Goal: Information Seeking & Learning: Find specific fact

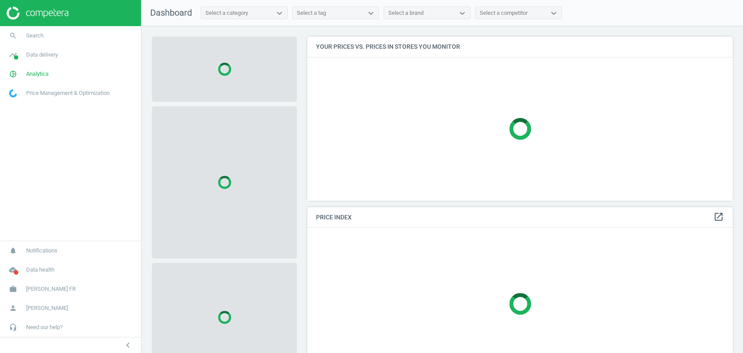
scroll to position [178, 433]
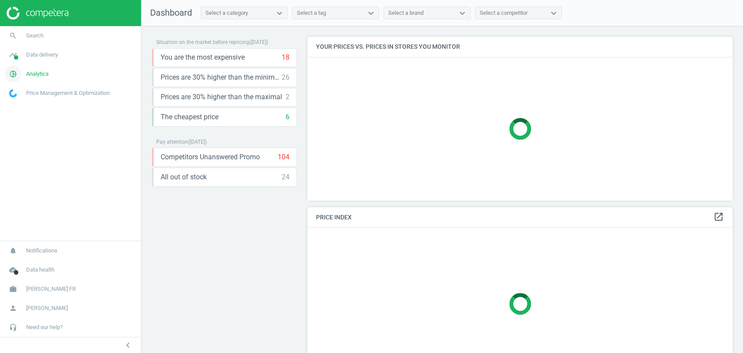
click at [44, 76] on span "Analytics" at bounding box center [37, 74] width 23 height 8
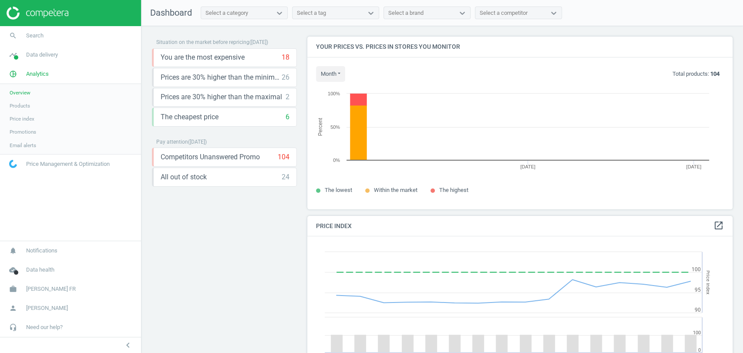
scroll to position [215, 433]
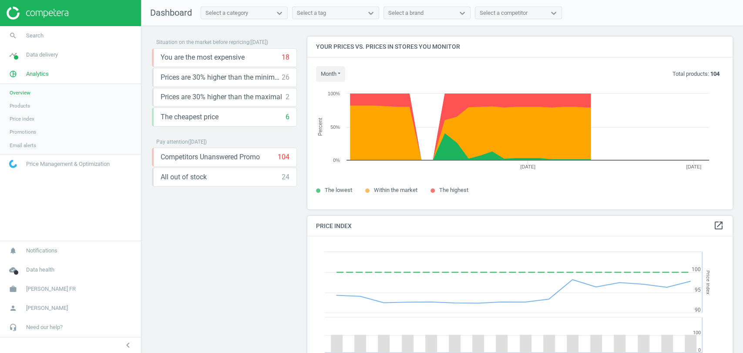
click at [22, 109] on span "Products" at bounding box center [20, 105] width 20 height 7
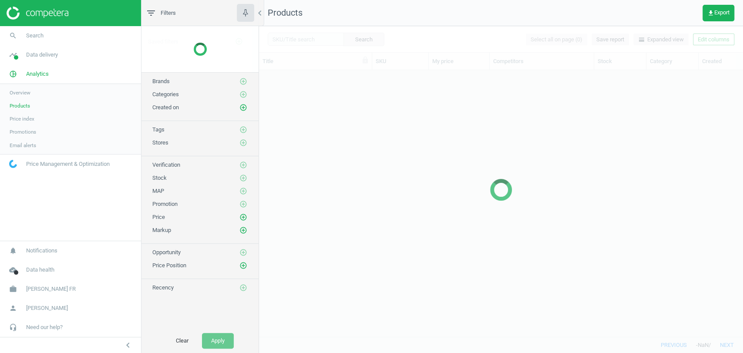
scroll to position [251, 476]
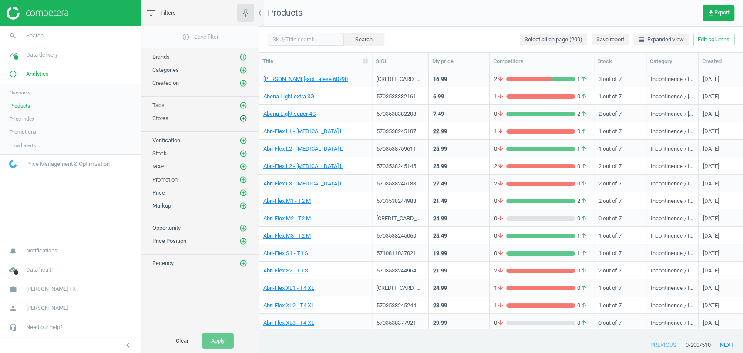
click at [244, 121] on icon "add_circle_outline" at bounding box center [243, 118] width 8 height 8
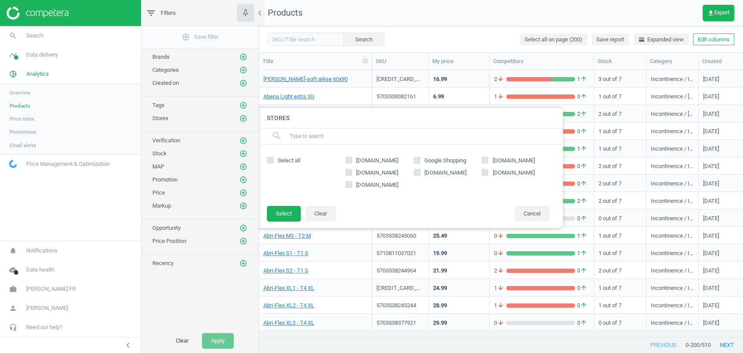
click at [376, 158] on span "amazon.fr" at bounding box center [377, 161] width 46 height 8
click at [352, 158] on input "amazon.fr" at bounding box center [349, 161] width 6 height 6
checkbox input "true"
click at [281, 213] on button "Select" at bounding box center [284, 214] width 34 height 16
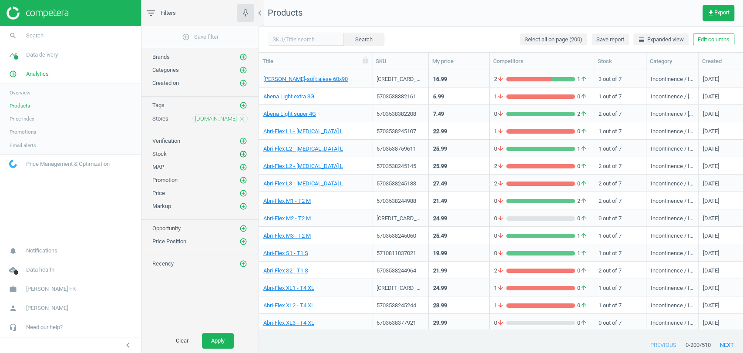
click at [244, 154] on icon "add_circle_outline" at bounding box center [243, 154] width 8 height 8
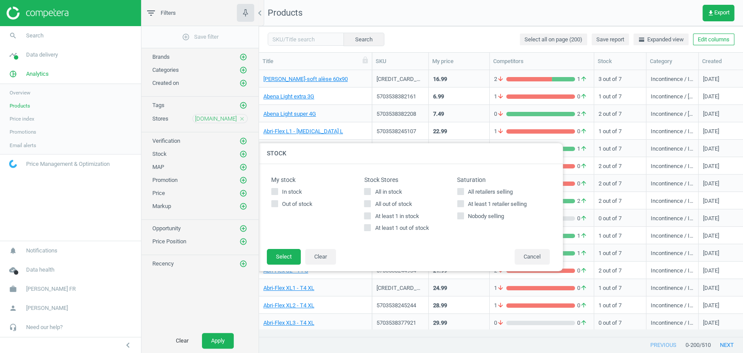
click at [393, 195] on span "All in stock" at bounding box center [388, 192] width 30 height 8
click at [370, 194] on input "All in stock" at bounding box center [368, 191] width 6 height 6
checkbox input "true"
click at [284, 256] on button "Select" at bounding box center [284, 257] width 34 height 16
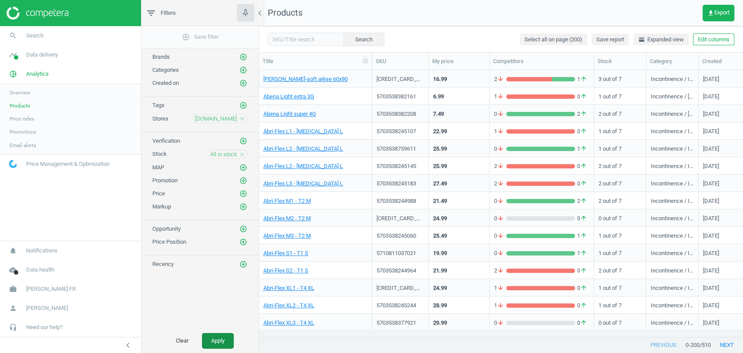
click at [222, 337] on button "Apply" at bounding box center [218, 341] width 32 height 16
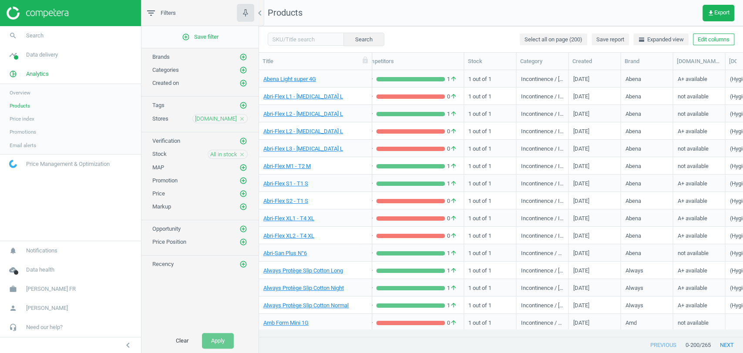
scroll to position [0, 795]
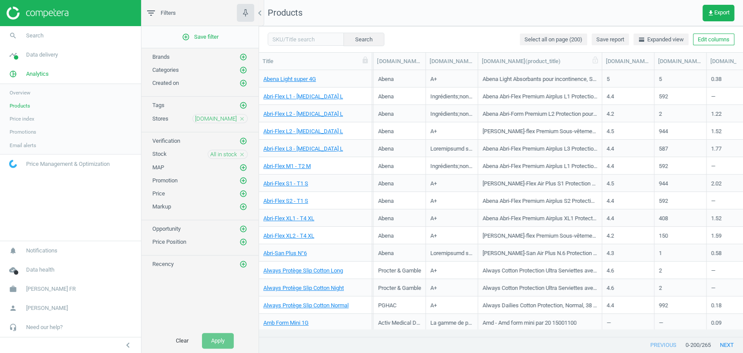
drag, startPoint x: 531, startPoint y: 62, endPoint x: 601, endPoint y: 61, distance: 70.1
click at [601, 61] on div at bounding box center [601, 61] width 9 height 17
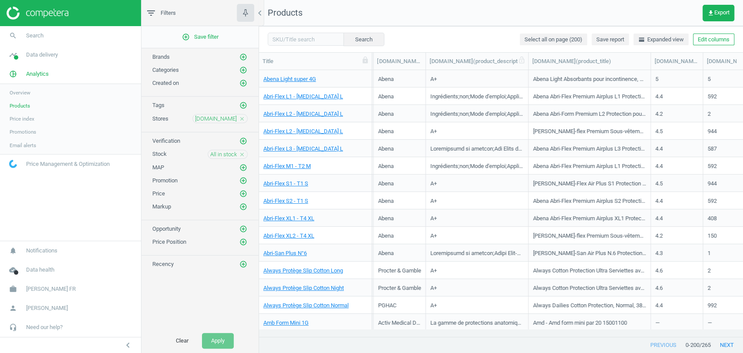
drag, startPoint x: 478, startPoint y: 61, endPoint x: 529, endPoint y: 60, distance: 50.5
click at [529, 60] on div at bounding box center [528, 61] width 9 height 17
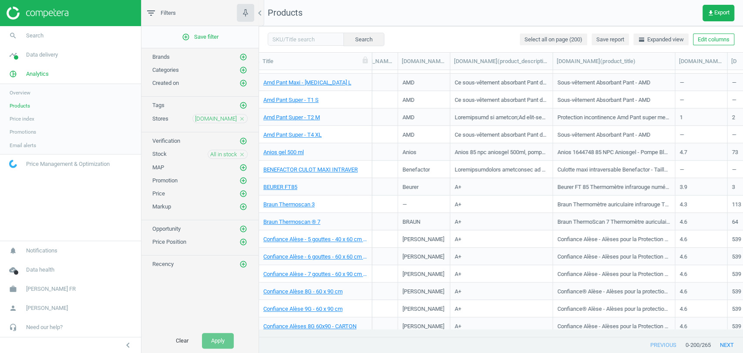
scroll to position [309, 0]
click at [331, 171] on link "BENEFACTOR CULOT MAXI INTRAVER" at bounding box center [310, 170] width 94 height 8
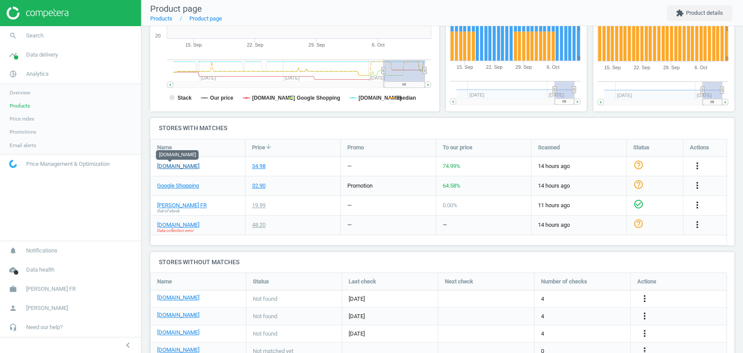
click at [173, 167] on link "amazon.fr" at bounding box center [178, 166] width 42 height 8
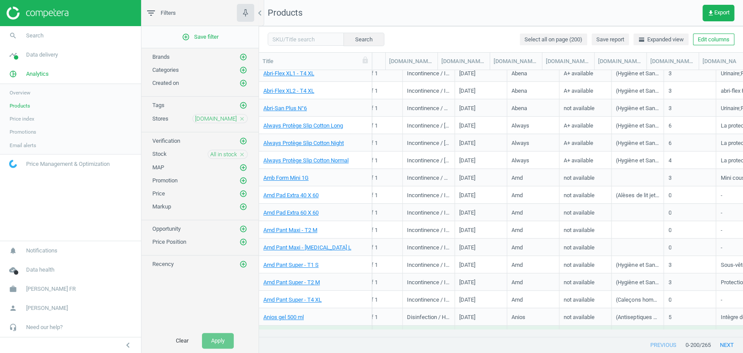
scroll to position [144, 0]
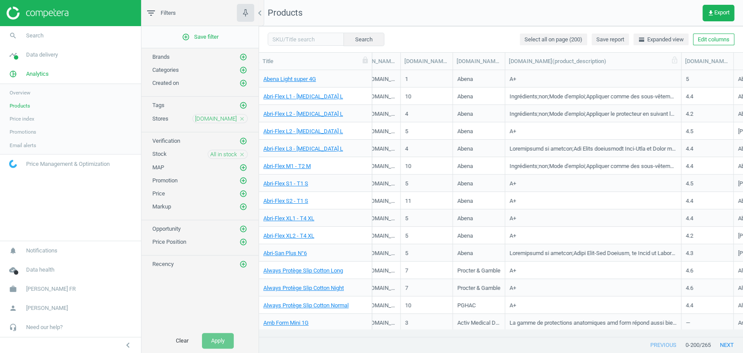
drag, startPoint x: 557, startPoint y: 64, endPoint x: 681, endPoint y: 64, distance: 124.0
click at [681, 64] on div at bounding box center [681, 61] width 9 height 17
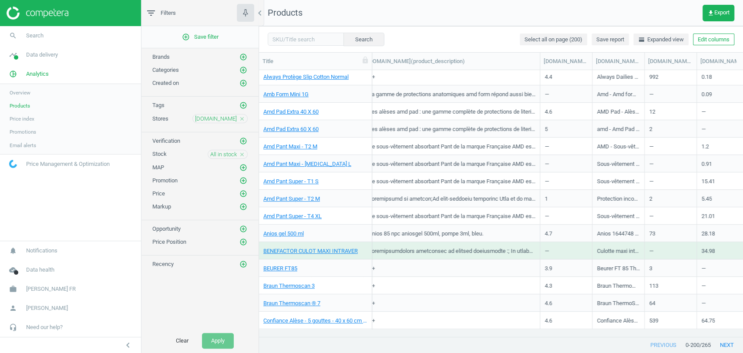
scroll to position [0, 918]
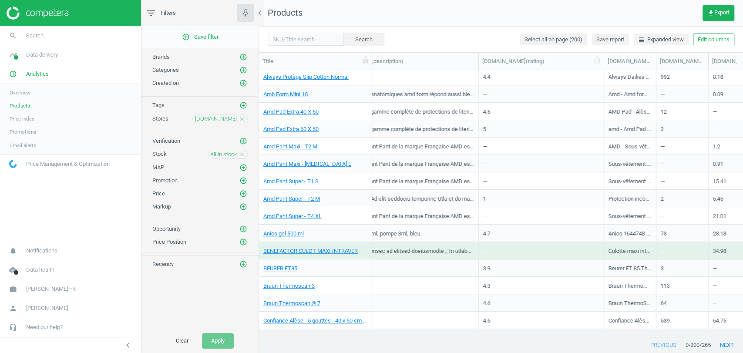
drag, startPoint x: 528, startPoint y: 60, endPoint x: 581, endPoint y: 66, distance: 53.0
click at [608, 60] on div at bounding box center [603, 61] width 9 height 17
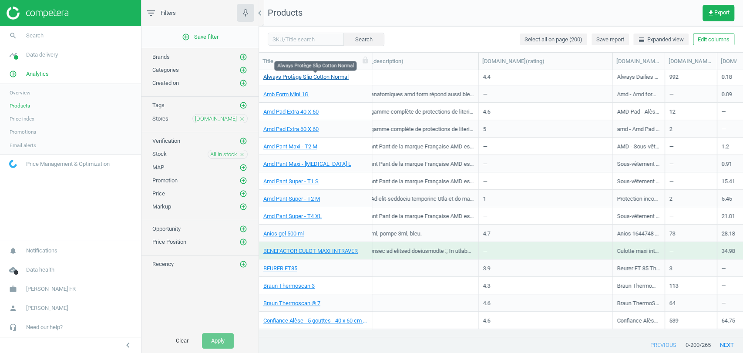
click at [323, 76] on link "Always Protège Slip Cotton Normal" at bounding box center [305, 77] width 85 height 8
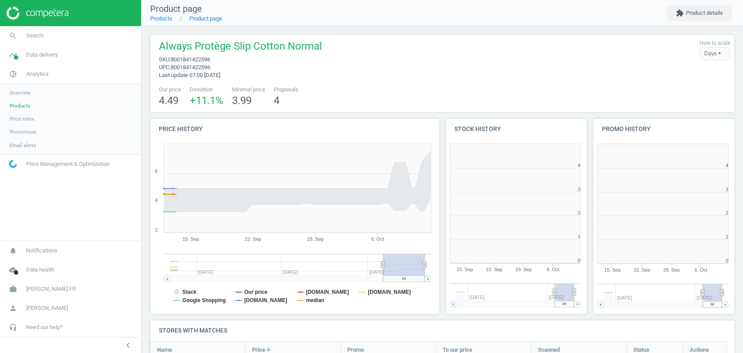
scroll to position [95, 592]
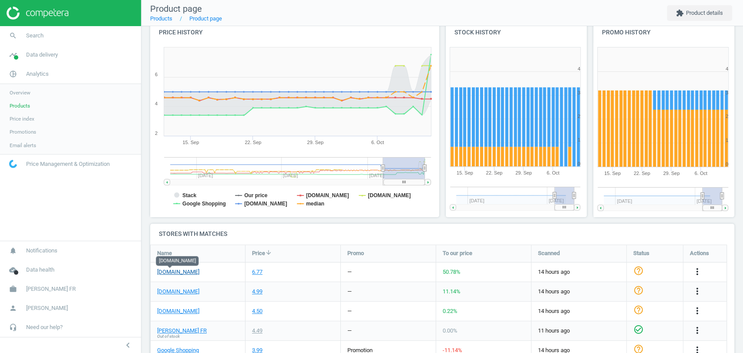
click at [171, 273] on link "amazon.fr" at bounding box center [178, 272] width 42 height 8
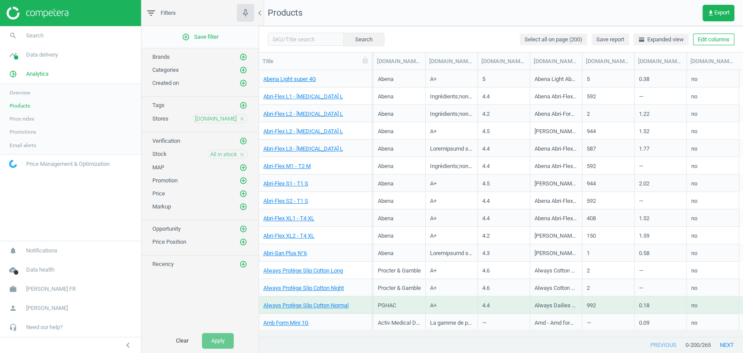
scroll to position [0, 795]
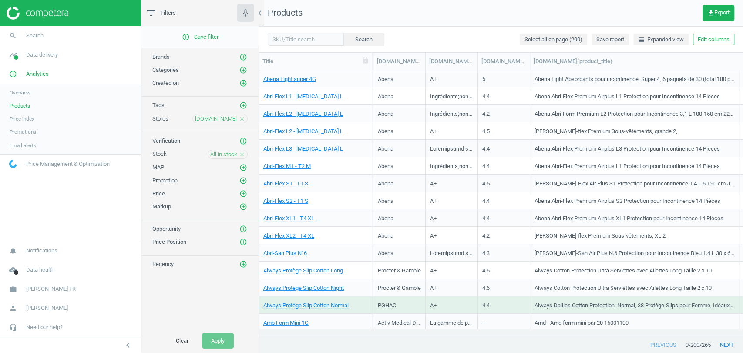
drag, startPoint x: 581, startPoint y: 64, endPoint x: 737, endPoint y: 77, distance: 157.2
click at [737, 77] on div "Title SKU My price Competitors Stock Category Created Brand amazon.fr(a_content…" at bounding box center [501, 195] width 484 height 285
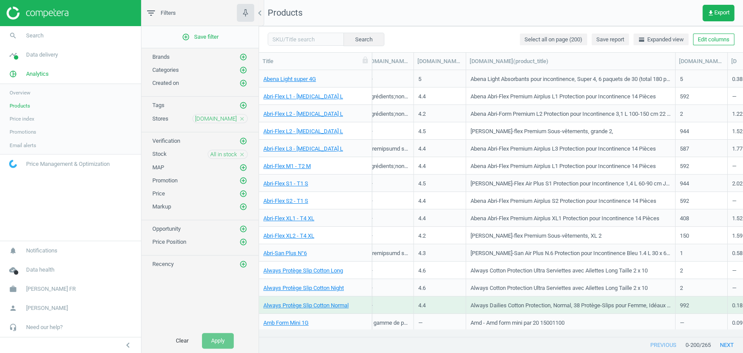
scroll to position [0, 951]
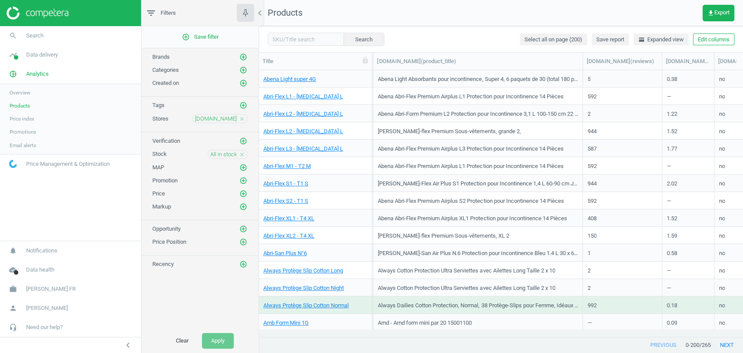
drag, startPoint x: 634, startPoint y: 67, endPoint x: 661, endPoint y: 70, distance: 27.2
click at [661, 70] on div "Title SKU My price Competitors Stock Category Created Brand amazon.fr(a_content…" at bounding box center [501, 195] width 484 height 285
click at [296, 97] on link "Abri-Flex L1 - T3 L" at bounding box center [303, 97] width 80 height 8
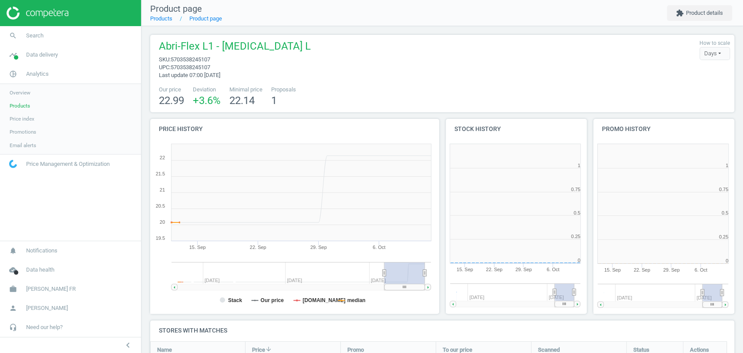
scroll to position [4, 4]
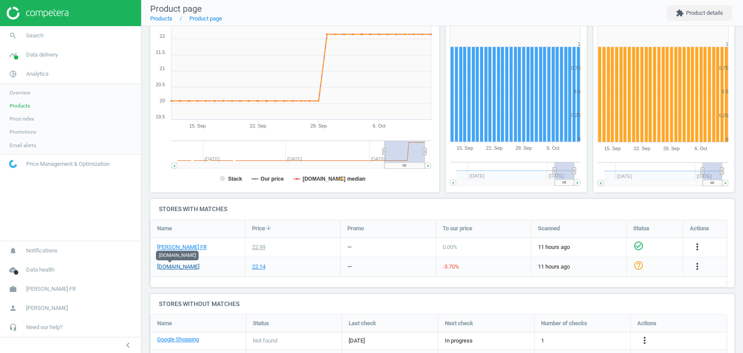
click at [172, 268] on link "amazon.fr" at bounding box center [178, 267] width 42 height 8
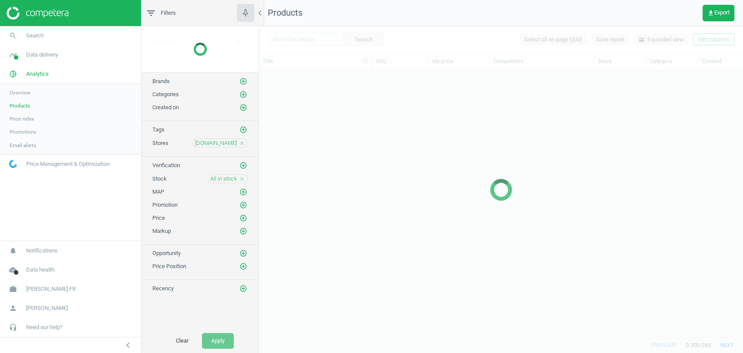
scroll to position [251, 476]
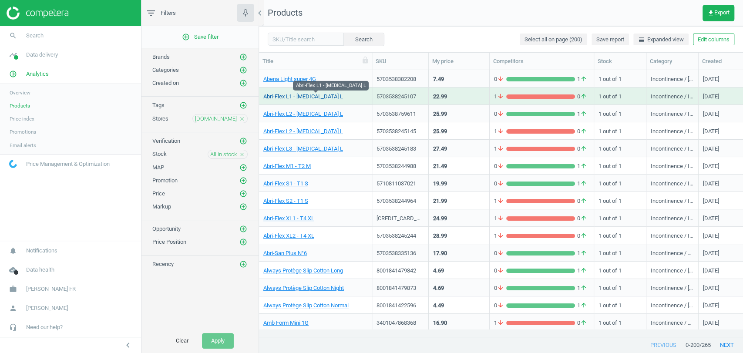
click at [281, 95] on link "Abri-Flex L1 - T3 L" at bounding box center [303, 97] width 80 height 8
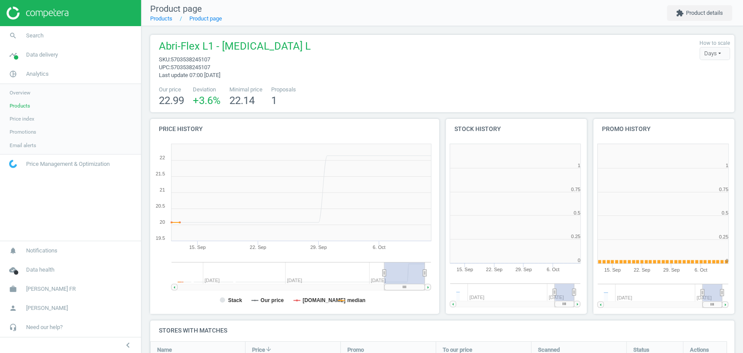
scroll to position [189, 300]
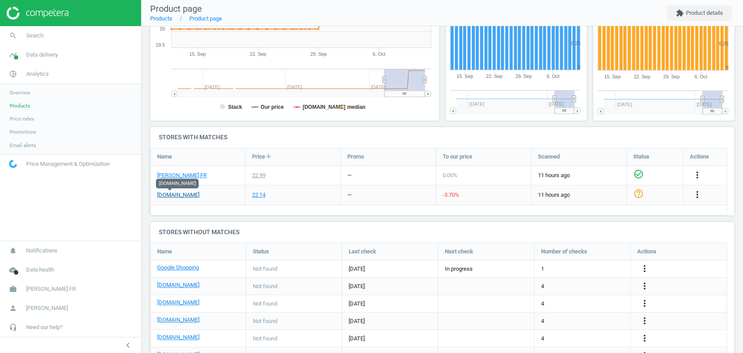
click at [168, 197] on link "amazon.fr" at bounding box center [178, 195] width 42 height 8
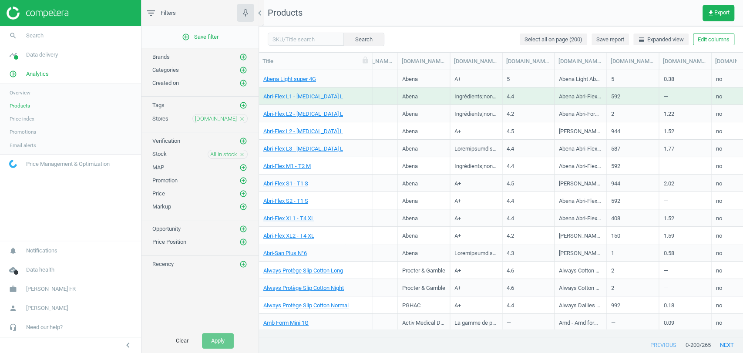
scroll to position [0, 795]
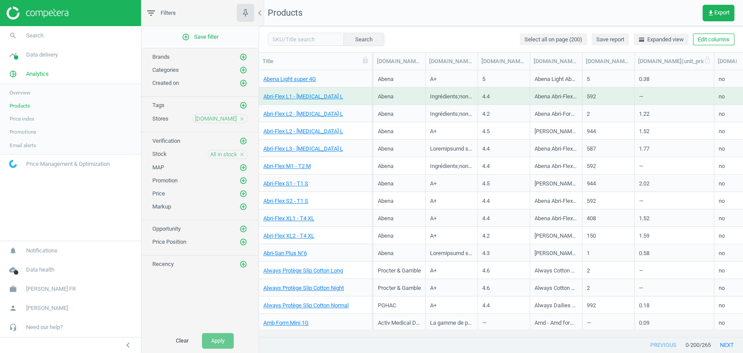
drag, startPoint x: 686, startPoint y: 64, endPoint x: 713, endPoint y: 63, distance: 27.4
click at [713, 63] on div at bounding box center [713, 61] width 9 height 17
click at [277, 133] on link "Abri-Flex L2 - T3 L" at bounding box center [303, 132] width 80 height 8
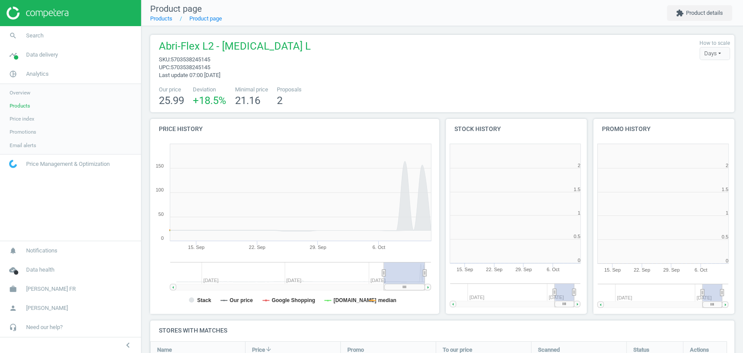
scroll to position [102, 592]
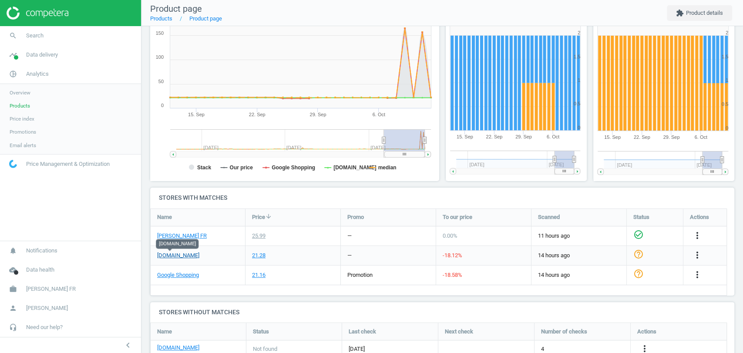
click at [174, 253] on link "amazon.fr" at bounding box center [178, 256] width 42 height 8
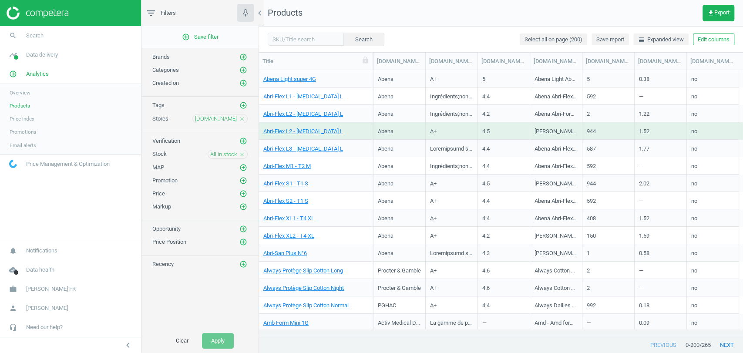
scroll to position [0, 795]
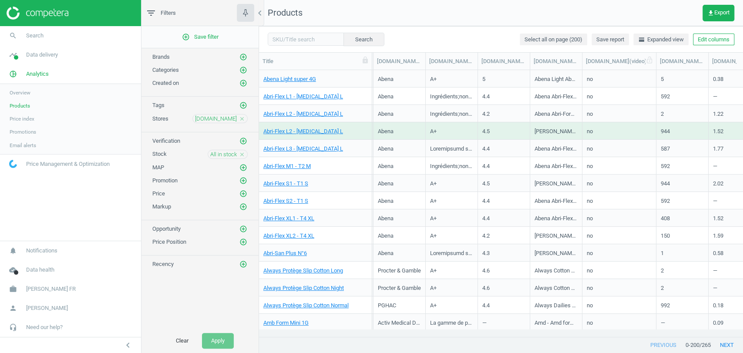
drag, startPoint x: 634, startPoint y: 63, endPoint x: 656, endPoint y: 63, distance: 22.2
click at [656, 63] on div at bounding box center [656, 61] width 9 height 17
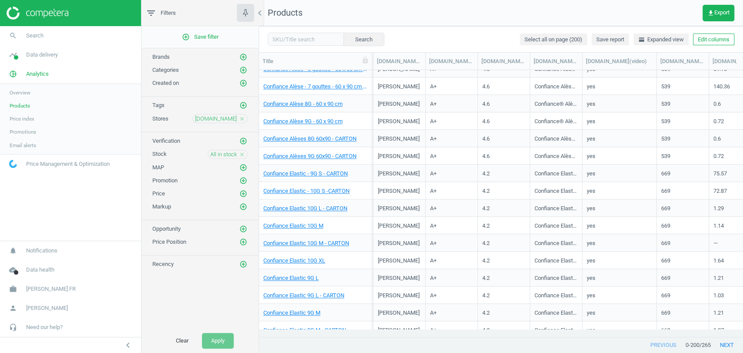
scroll to position [895, 0]
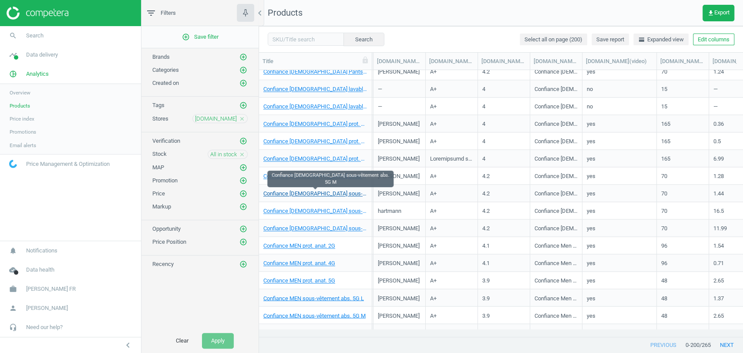
click at [343, 192] on link "Confiance Lady sous-vêtement abs. 5G M" at bounding box center [315, 194] width 104 height 8
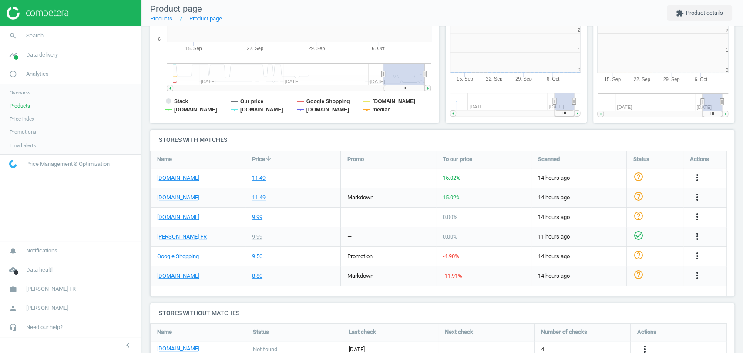
scroll to position [189, 155]
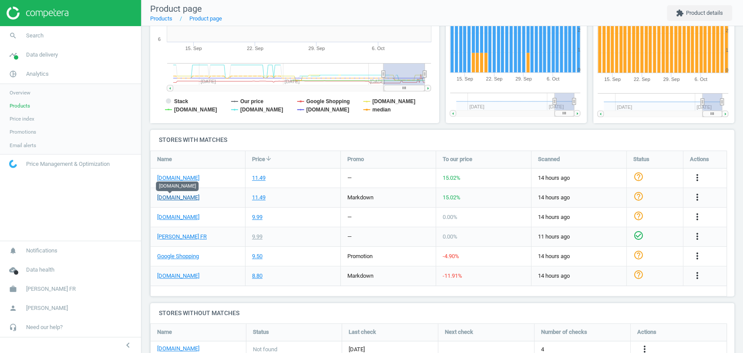
click at [174, 197] on link "amazon.fr" at bounding box center [178, 198] width 42 height 8
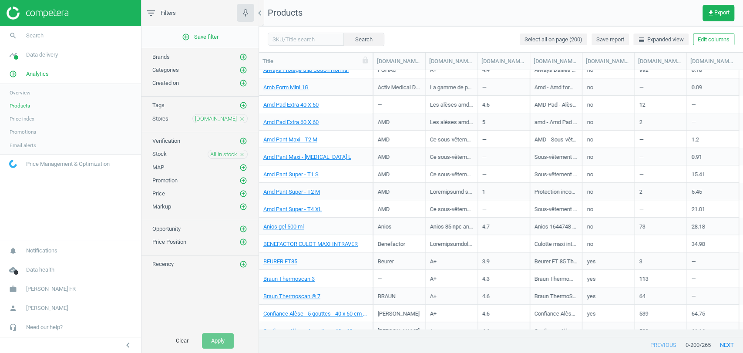
scroll to position [236, 0]
click at [297, 123] on link "Amd Pad Extra 60 X 60" at bounding box center [290, 122] width 55 height 8
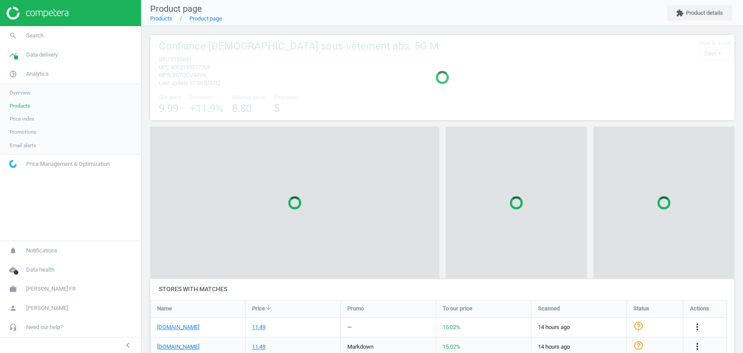
scroll to position [4, 4]
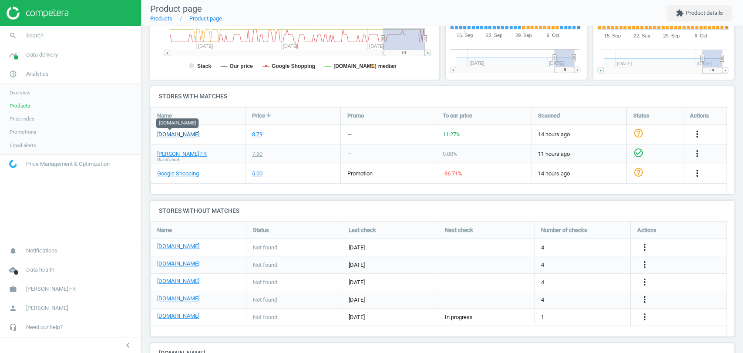
click at [164, 131] on link "amazon.fr" at bounding box center [178, 135] width 42 height 8
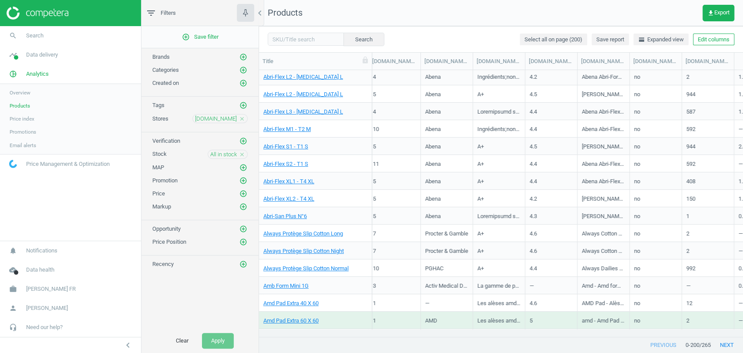
scroll to position [0, 795]
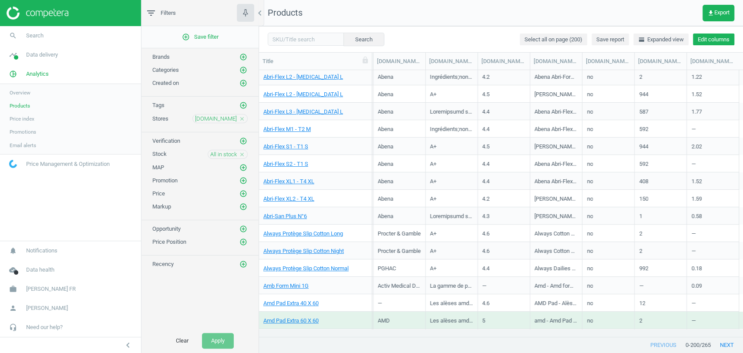
click at [703, 43] on button "Edit columns" at bounding box center [713, 40] width 41 height 12
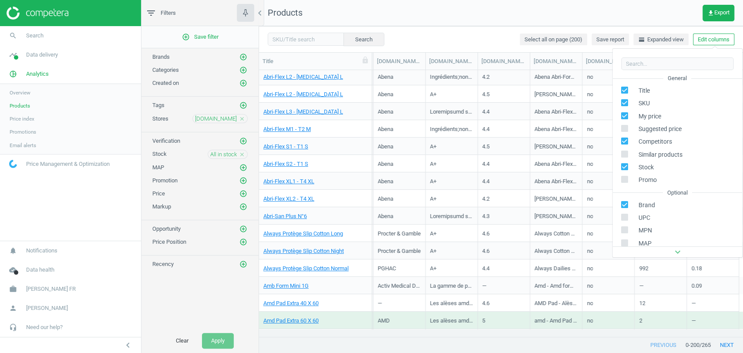
scroll to position [137, 0]
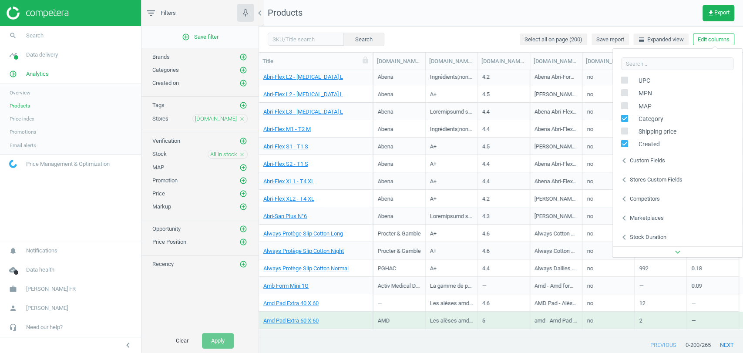
click at [652, 172] on div "chevron_left Stores custom fields" at bounding box center [677, 179] width 130 height 19
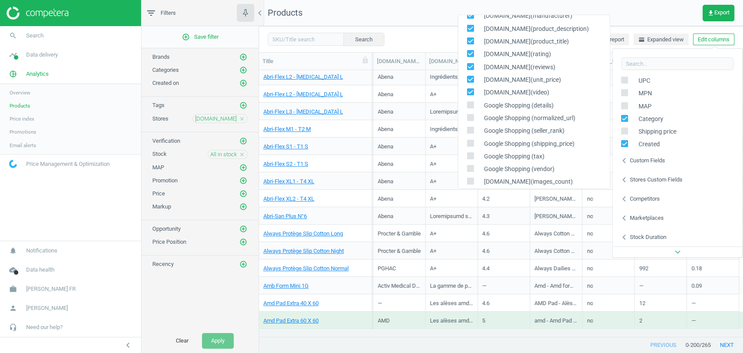
scroll to position [104, 0]
click at [240, 154] on icon "close" at bounding box center [242, 154] width 6 height 6
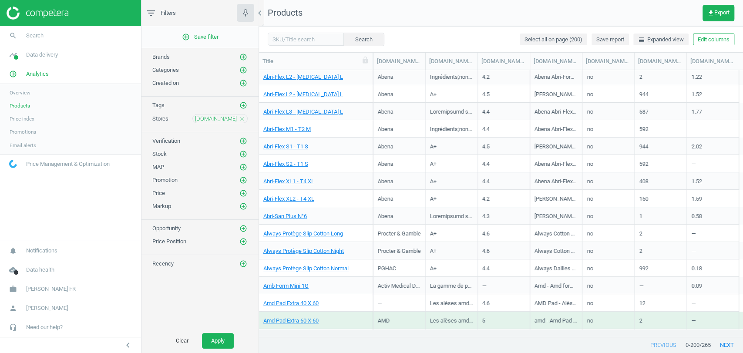
click at [438, 12] on nav "Products get_app Export" at bounding box center [501, 13] width 484 height 26
click at [242, 117] on icon "close" at bounding box center [242, 119] width 6 height 6
click at [242, 117] on icon "add_circle_outline" at bounding box center [243, 118] width 8 height 8
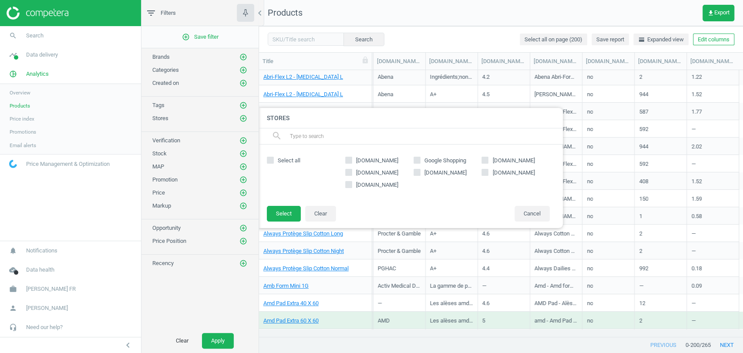
click at [460, 160] on span "Google Shopping" at bounding box center [445, 161] width 45 height 8
click at [420, 160] on input "Google Shopping" at bounding box center [417, 161] width 6 height 6
checkbox input "true"
click at [288, 212] on button "Select" at bounding box center [284, 214] width 34 height 16
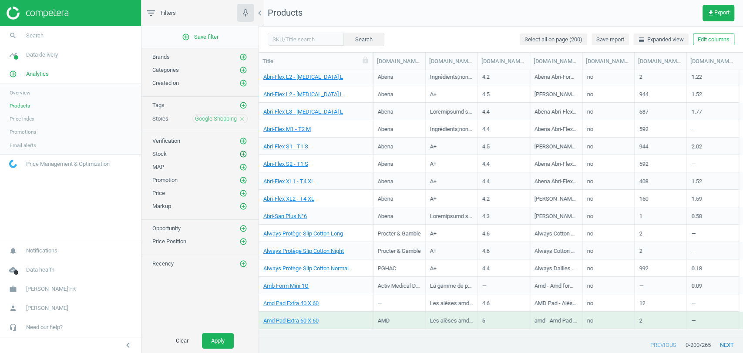
click at [243, 152] on icon "add_circle_outline" at bounding box center [243, 154] width 8 height 8
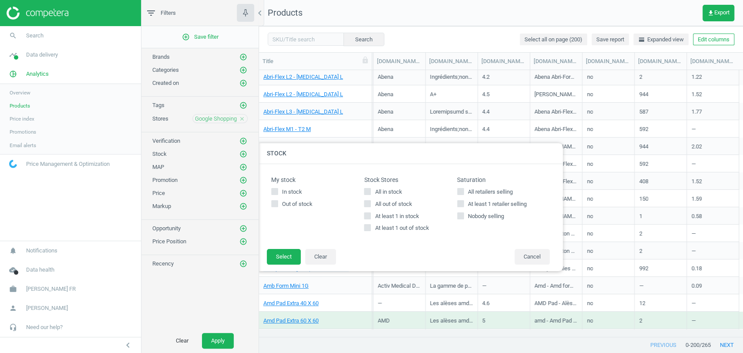
click at [369, 189] on input "All in stock" at bounding box center [368, 191] width 6 height 6
checkbox input "true"
click at [284, 259] on button "Select" at bounding box center [284, 257] width 34 height 16
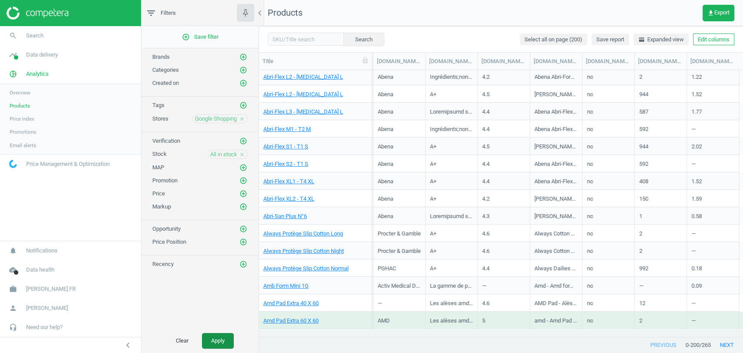
click at [226, 334] on button "Apply" at bounding box center [218, 341] width 32 height 16
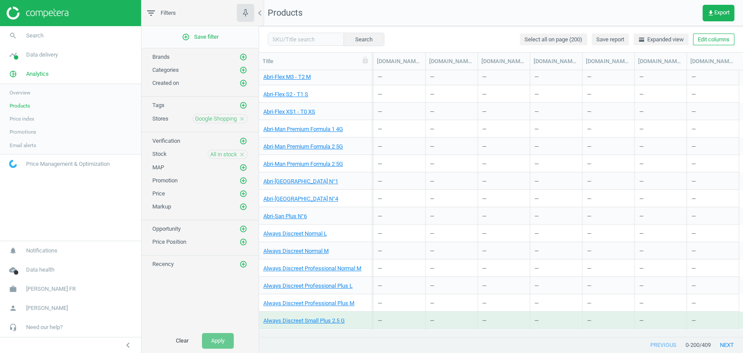
click at [295, 117] on div "Abri-Flex XS1 - T0 XS" at bounding box center [315, 113] width 104 height 11
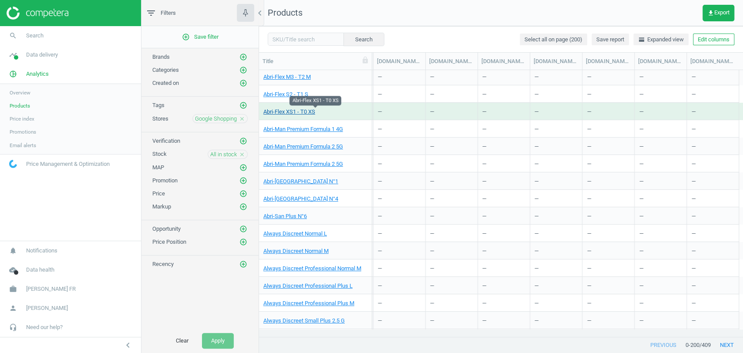
click at [303, 111] on link "Abri-Flex XS1 - T0 XS" at bounding box center [289, 112] width 52 height 8
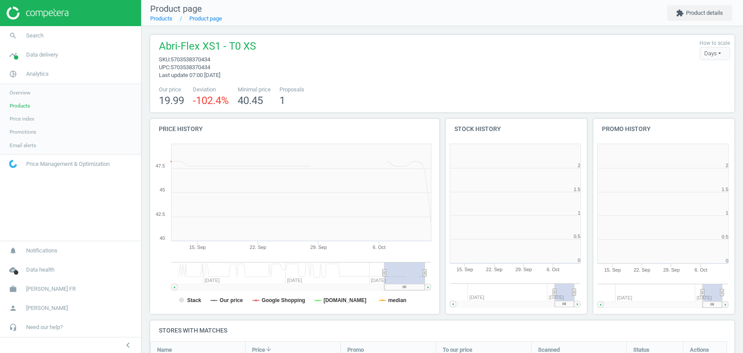
scroll to position [189, 300]
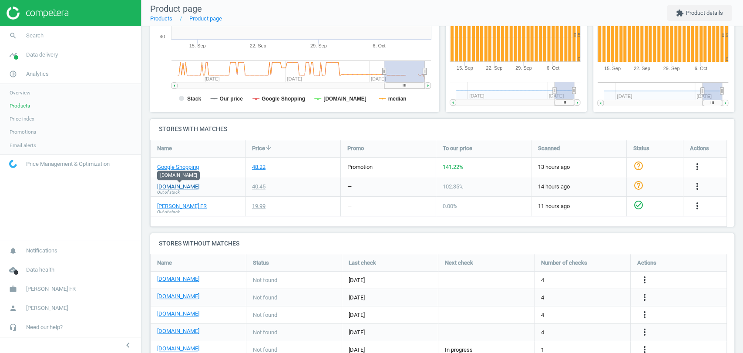
click at [189, 188] on link "sphere-sante.com" at bounding box center [178, 187] width 42 height 8
click at [179, 165] on link "Google Shopping" at bounding box center [178, 167] width 42 height 8
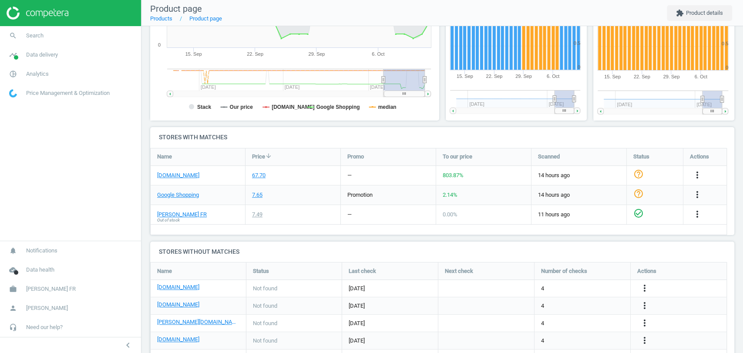
click at [165, 178] on div "amazon.fr" at bounding box center [198, 175] width 94 height 19
click at [167, 175] on link "amazon.fr" at bounding box center [178, 175] width 42 height 8
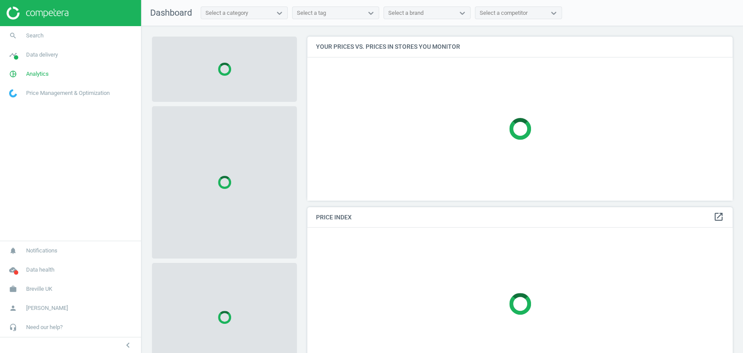
scroll to position [178, 433]
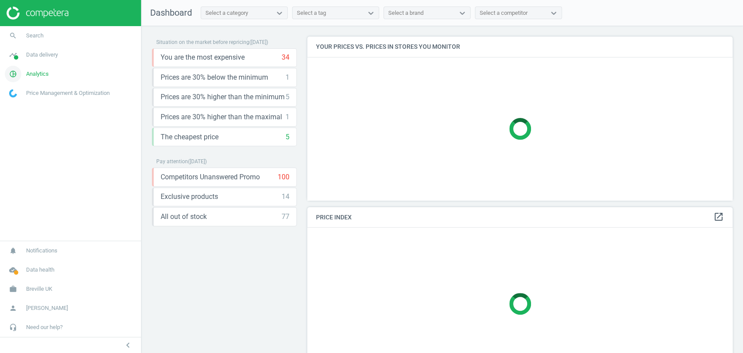
click at [40, 75] on span "Analytics" at bounding box center [37, 74] width 23 height 8
click at [23, 108] on span "Products" at bounding box center [20, 105] width 20 height 7
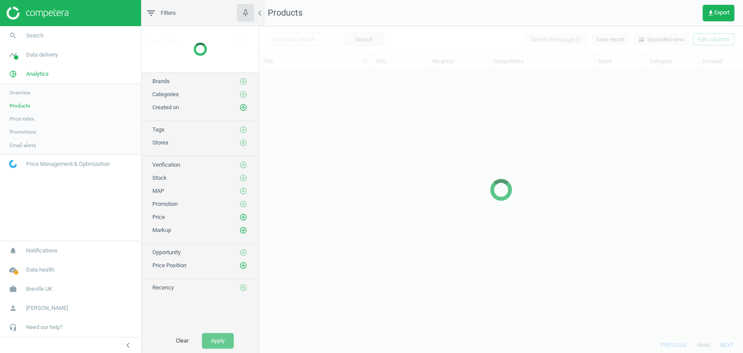
scroll to position [251, 476]
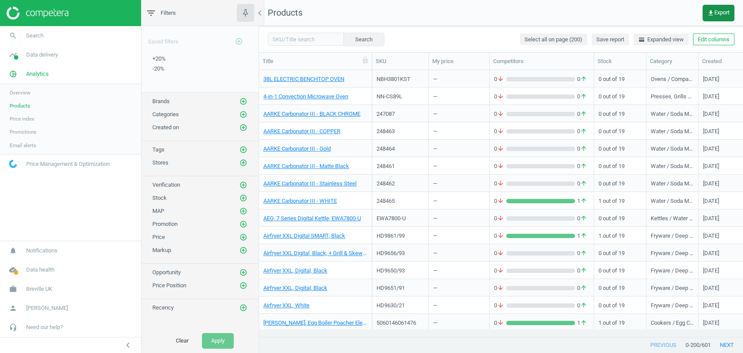
click at [723, 17] on button "get_app Export" at bounding box center [718, 13] width 32 height 17
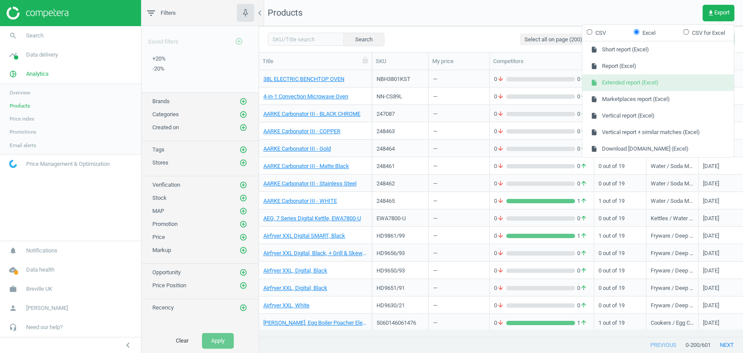
click at [655, 82] on button "insert_drive_file Extended report (Excel)" at bounding box center [657, 82] width 151 height 17
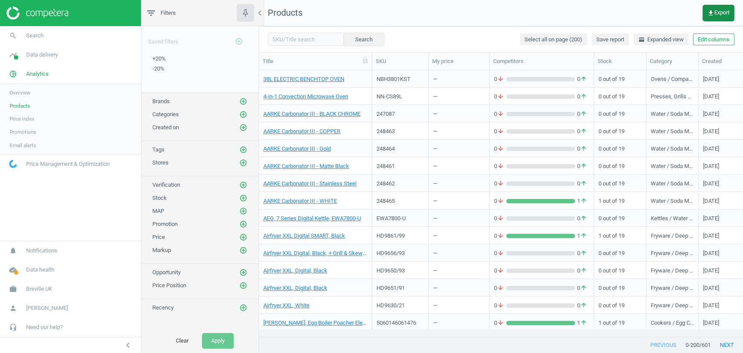
click at [727, 15] on span "get_app Export" at bounding box center [718, 13] width 22 height 7
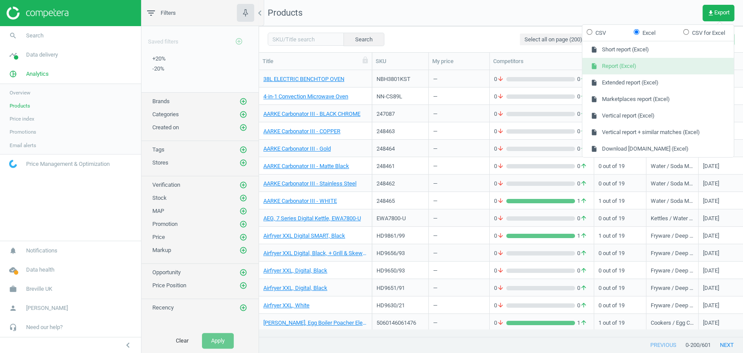
click at [652, 63] on button "insert_drive_file Report (Excel)" at bounding box center [657, 66] width 151 height 17
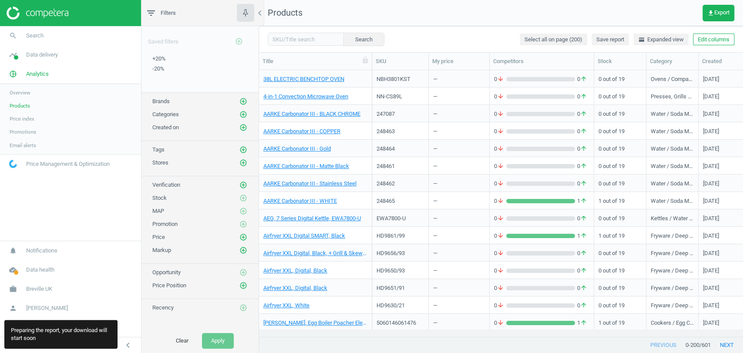
click at [557, 336] on div at bounding box center [552, 336] width 361 height 0
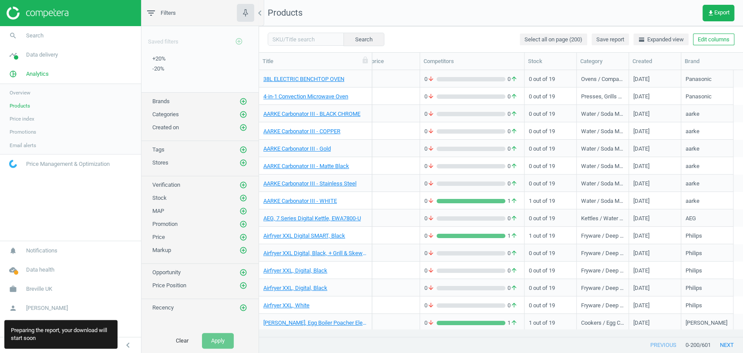
scroll to position [0, 0]
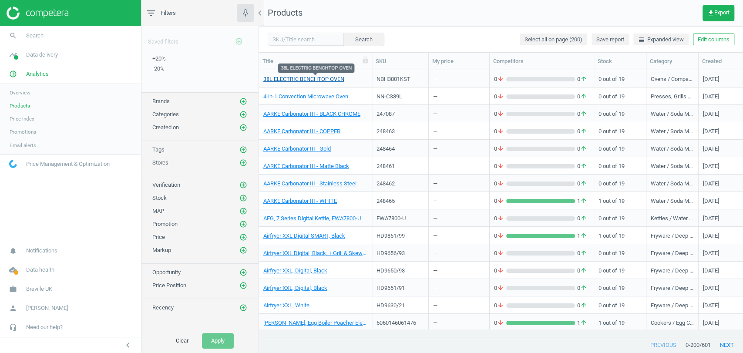
click at [311, 81] on link "38L ELECTRIC BENCHTOP OVEN" at bounding box center [303, 79] width 81 height 8
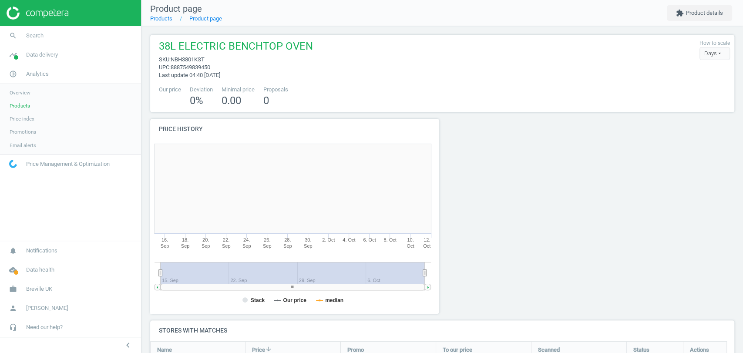
scroll to position [189, 300]
click at [41, 39] on span "Search" at bounding box center [34, 36] width 17 height 8
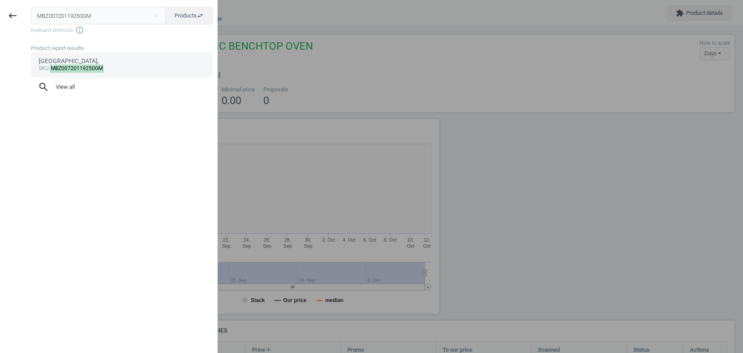
type input "MBZ00720119250GM"
click at [73, 67] on mark "MBZ00720119250GM" at bounding box center [77, 68] width 54 height 8
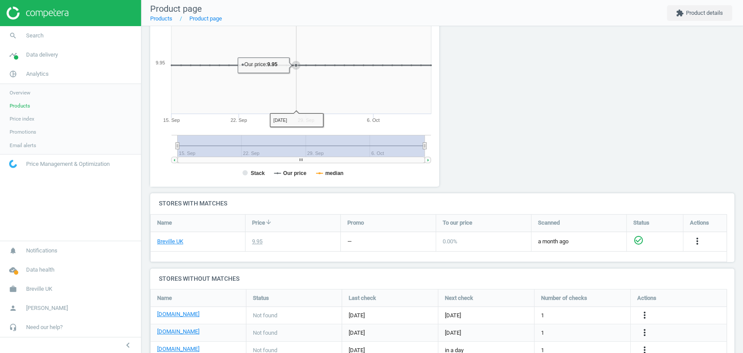
scroll to position [120, 0]
click at [176, 241] on link "Breville UK" at bounding box center [170, 241] width 26 height 8
click at [59, 37] on link "search Search" at bounding box center [70, 35] width 141 height 19
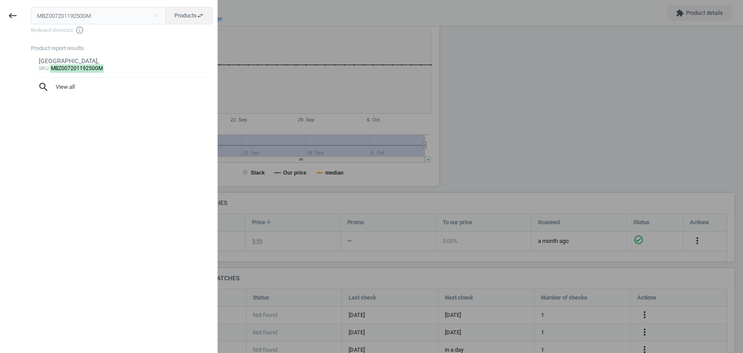
drag, startPoint x: 92, startPoint y: 16, endPoint x: 0, endPoint y: 35, distance: 94.2
click at [0, 35] on div "keyboard_backspace MBZ00720119250GM close Products swap_horiz Keyboard shortcut…" at bounding box center [109, 177] width 218 height 353
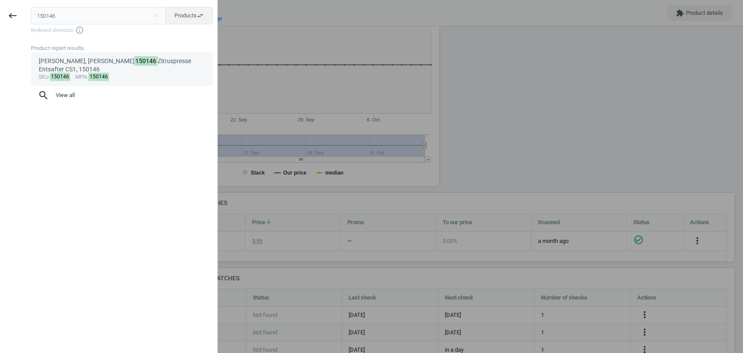
type input "150146"
click at [88, 62] on div "Bartscher, Bartscher 150146 Zitruspresse Entsafter CS1, 150146" at bounding box center [122, 65] width 167 height 17
